Goal: Find specific page/section: Find specific page/section

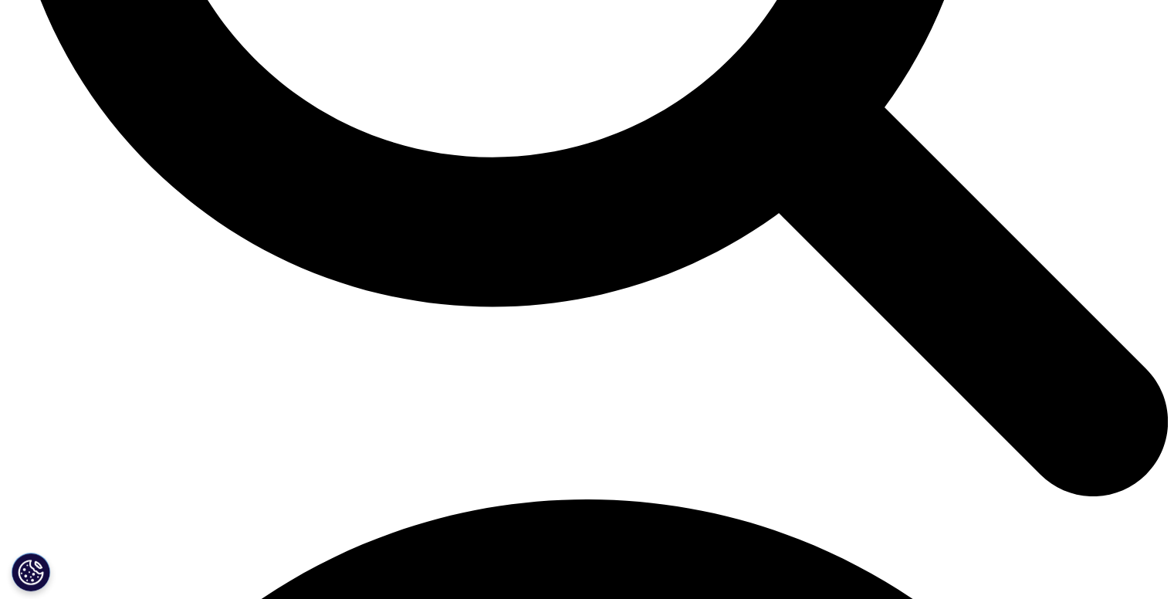
scroll to position [1930, 0]
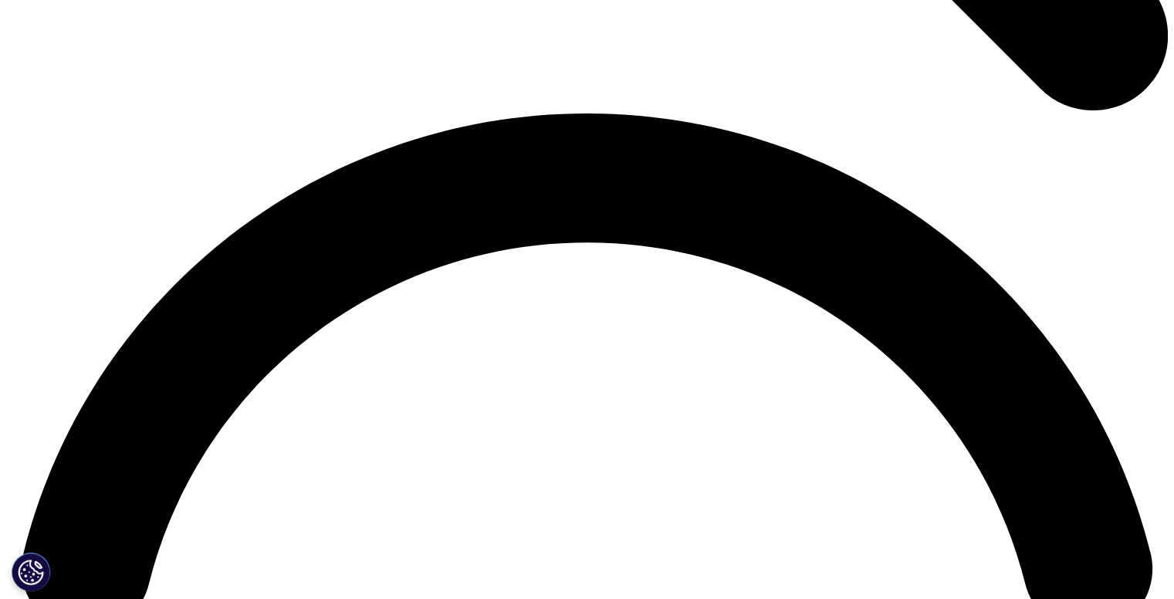
scroll to position [2316, 0]
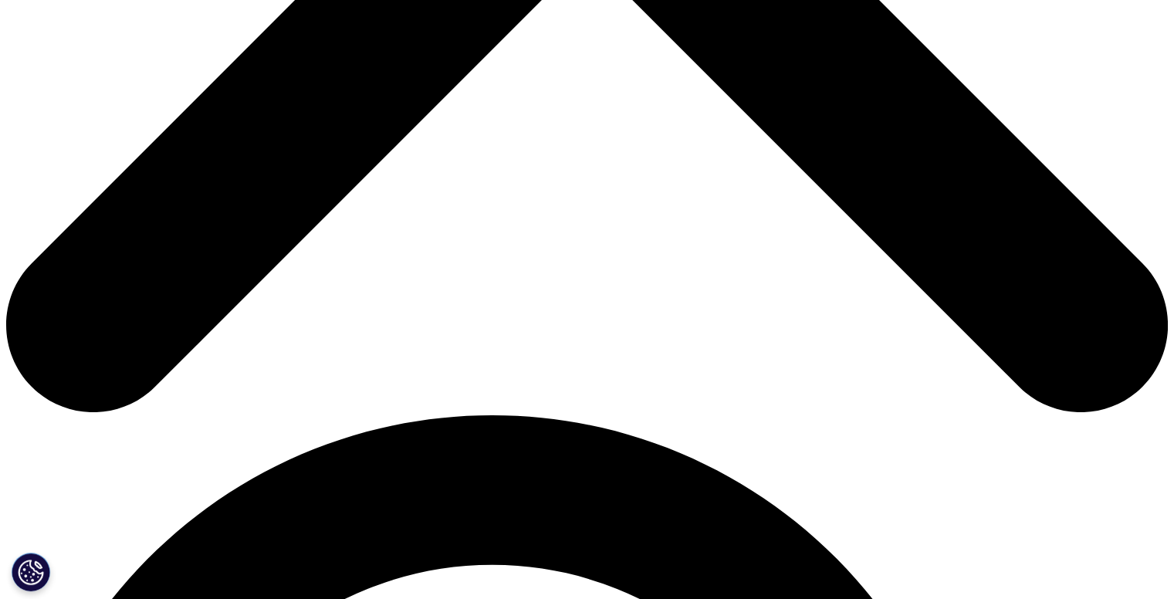
scroll to position [309, 0]
